Goal: Transaction & Acquisition: Purchase product/service

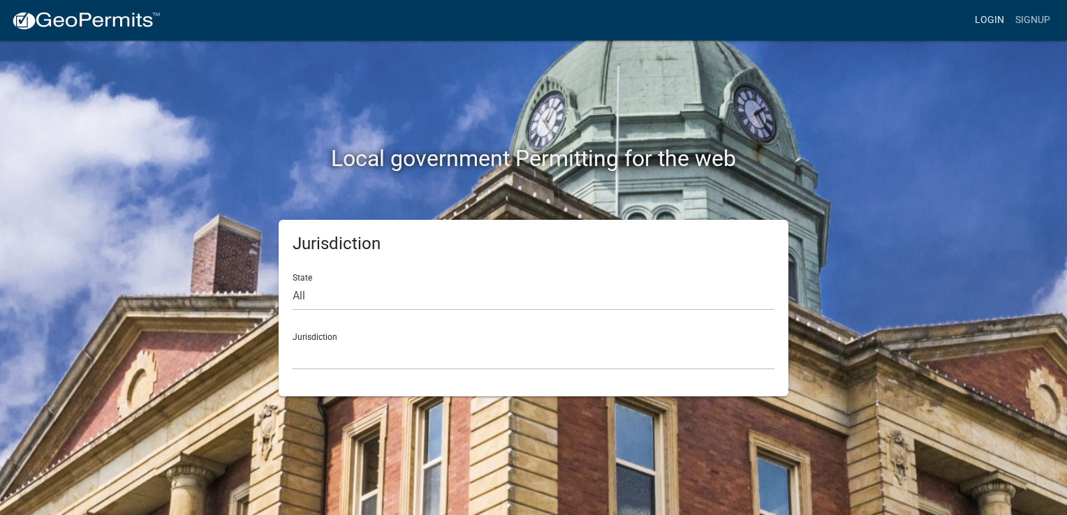
click at [991, 18] on link "Login" at bounding box center [989, 20] width 40 height 27
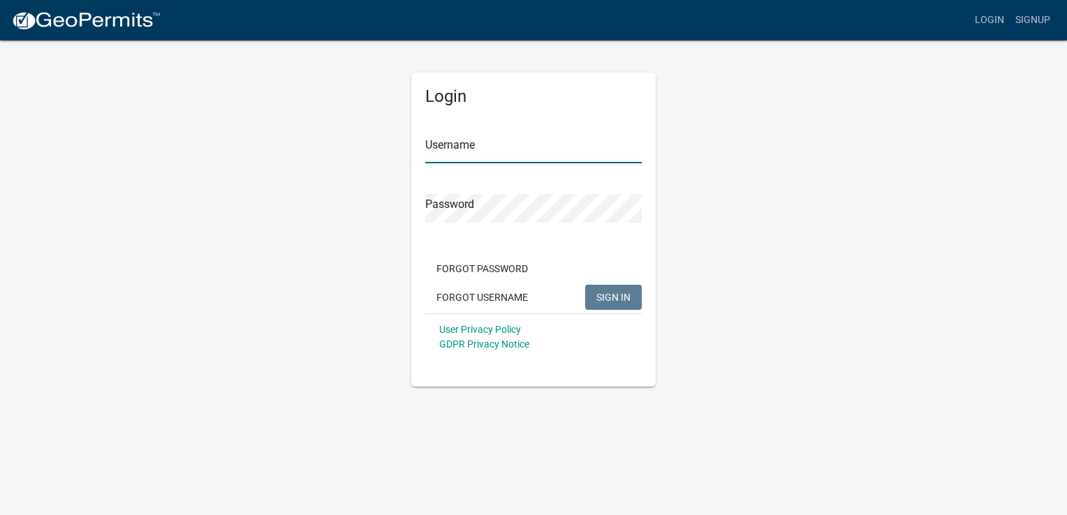
click at [452, 144] on input "Username" at bounding box center [533, 149] width 216 height 29
type input "BrunCL"
click at [610, 291] on span "SIGN IN" at bounding box center [613, 296] width 34 height 11
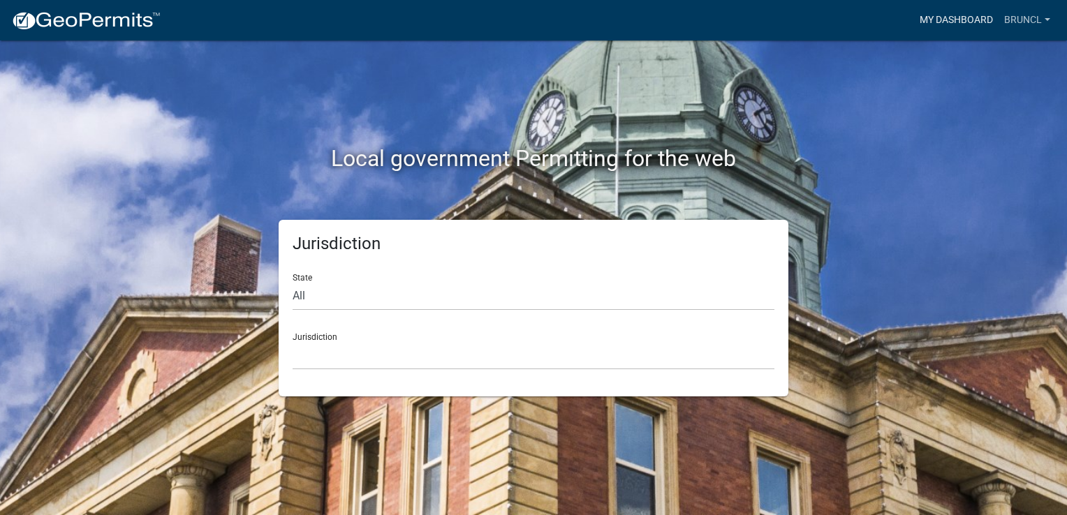
click at [955, 20] on link "My Dashboard" at bounding box center [956, 20] width 84 height 27
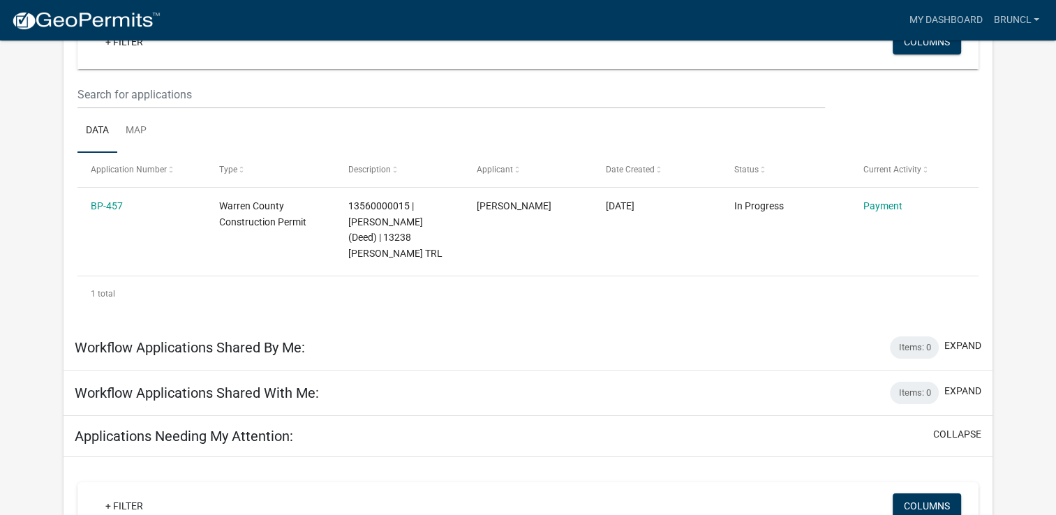
scroll to position [156, 0]
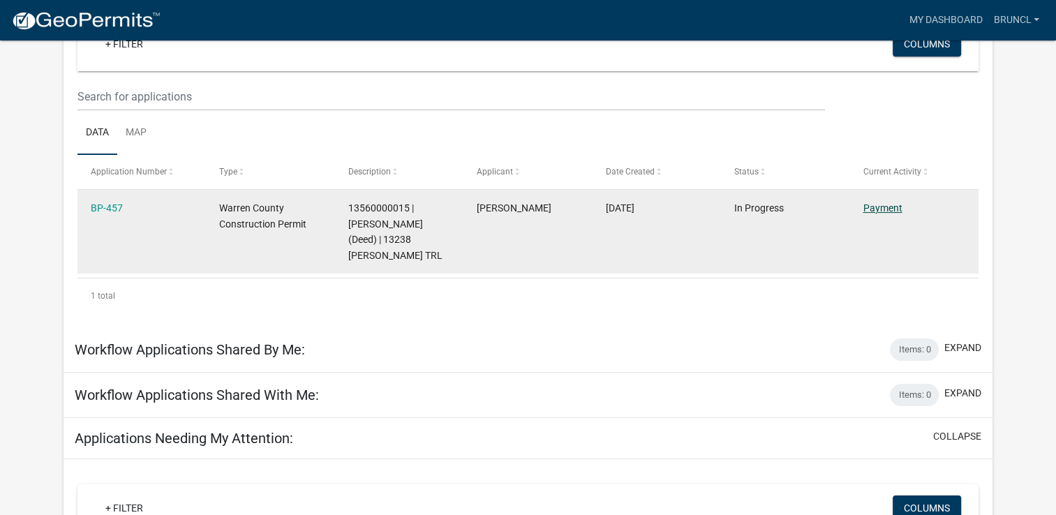
click at [878, 202] on link "Payment" at bounding box center [882, 207] width 39 height 11
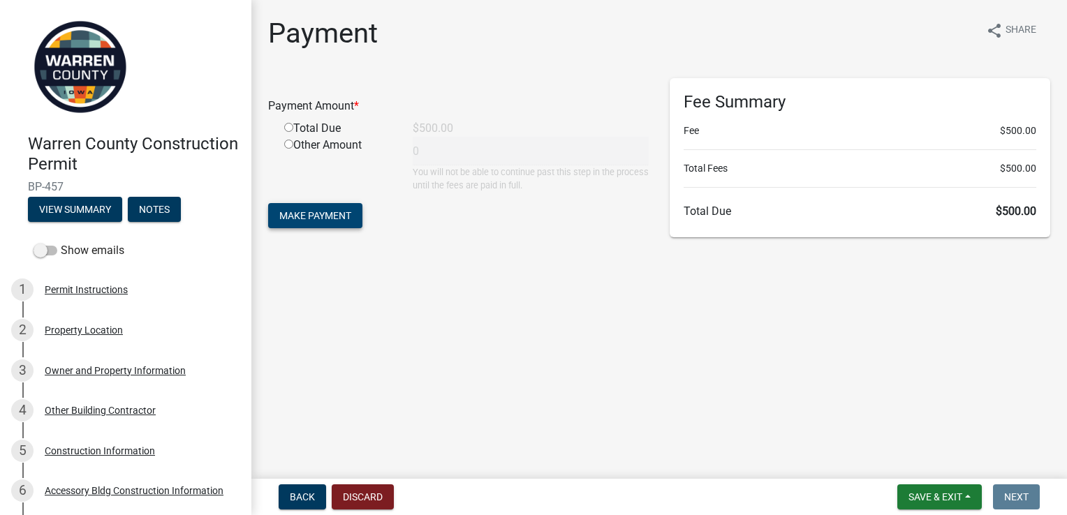
click at [327, 213] on span "Make Payment" at bounding box center [315, 215] width 72 height 11
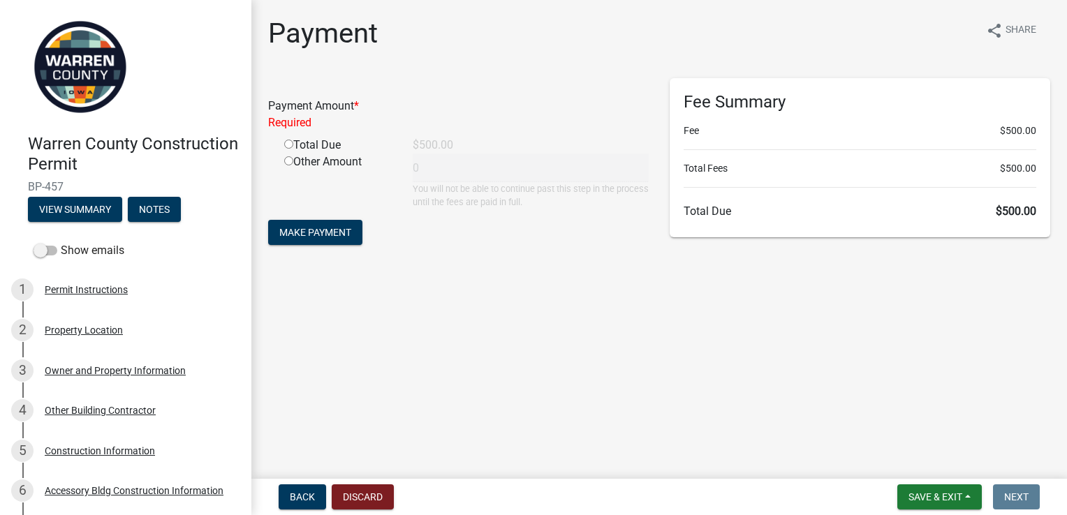
click at [288, 140] on input "radio" at bounding box center [288, 144] width 9 height 9
radio input "true"
type input "500"
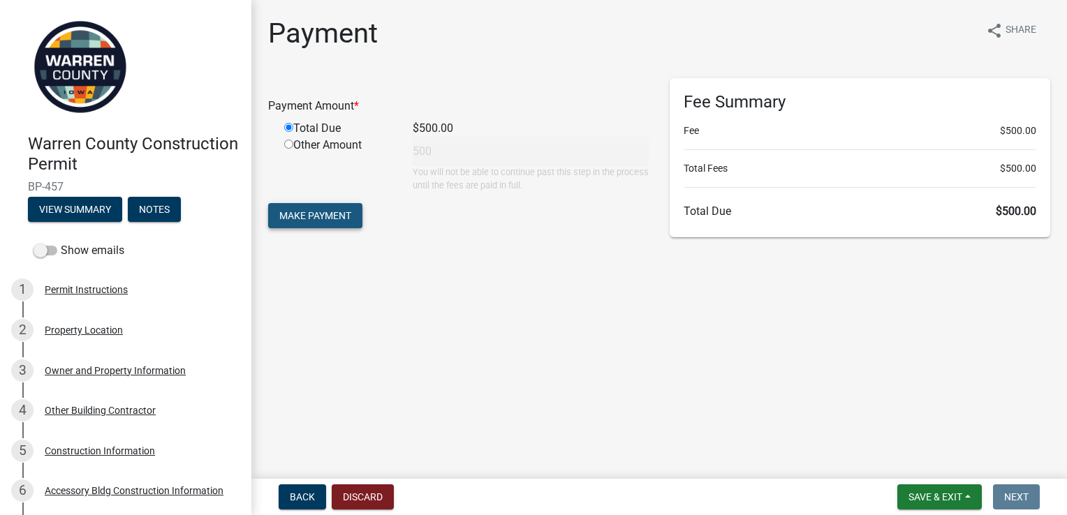
click at [325, 216] on span "Make Payment" at bounding box center [315, 215] width 72 height 11
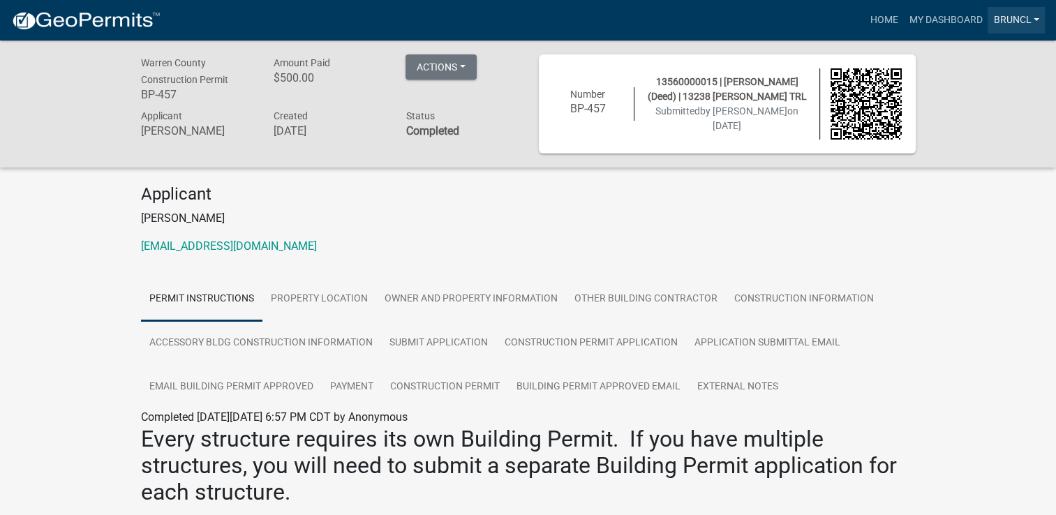
click at [1034, 17] on link "BrunCL" at bounding box center [1016, 20] width 57 height 27
click at [964, 104] on link "Logout" at bounding box center [990, 103] width 112 height 34
